Goal: Task Accomplishment & Management: Manage account settings

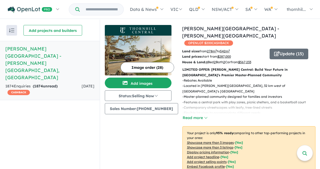
scroll to position [1, 0]
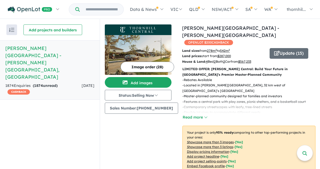
click at [151, 67] on button "Image order ( 28 )" at bounding box center [147, 67] width 54 height 11
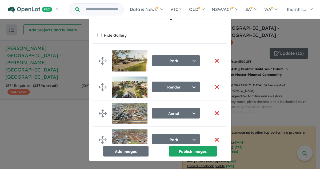
click at [303, 73] on div "Re-order images × Close Hide Gallery Park Select image tag Aerial Location Map …" at bounding box center [160, 84] width 320 height 169
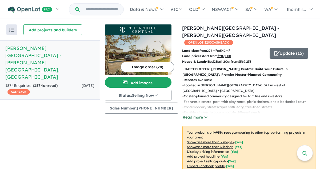
click at [198, 115] on button "Read more" at bounding box center [194, 118] width 25 height 6
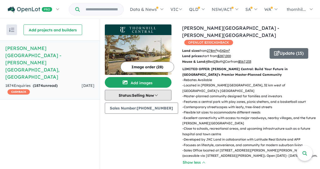
click at [155, 95] on button "Status: Selling Now" at bounding box center [138, 95] width 67 height 11
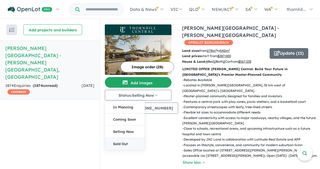
click at [125, 145] on button "Sold Out" at bounding box center [124, 144] width 39 height 12
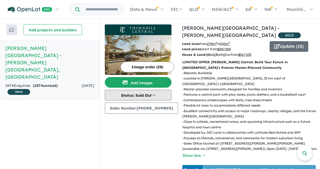
click at [153, 96] on button "Status: Sold Out" at bounding box center [138, 95] width 67 height 11
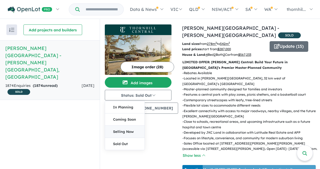
click at [132, 133] on button "Selling Now" at bounding box center [124, 132] width 39 height 12
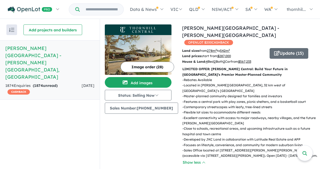
click at [222, 54] on u "$ 287,000" at bounding box center [224, 56] width 14 height 4
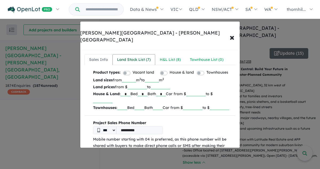
click at [132, 57] on div "Land Stock List ( 7 )" at bounding box center [134, 60] width 34 height 6
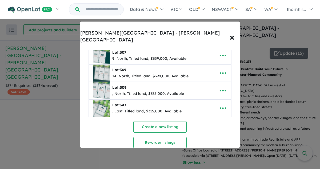
scroll to position [76, 0]
click at [233, 32] on span "×" at bounding box center [231, 36] width 5 height 11
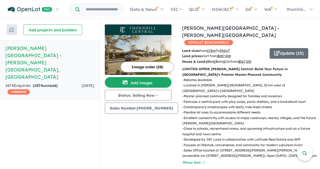
click at [248, 60] on u "$ 567,233" at bounding box center [244, 62] width 13 height 4
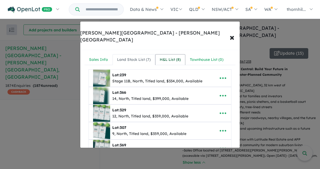
click at [166, 57] on div "H&L List ( 8 )" at bounding box center [170, 60] width 21 height 6
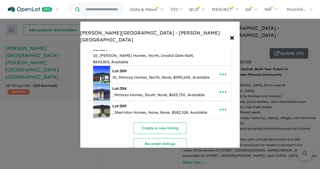
scroll to position [162, 0]
click at [233, 32] on span "×" at bounding box center [231, 36] width 5 height 11
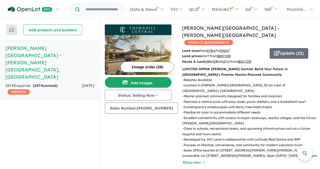
scroll to position [0, 0]
